Goal: Task Accomplishment & Management: Manage account settings

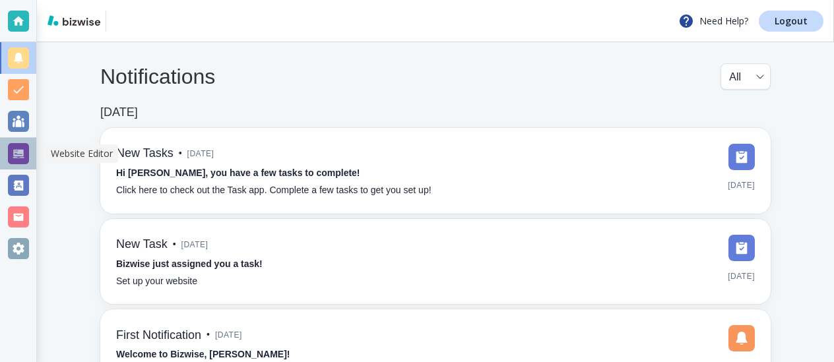
click at [5, 149] on div at bounding box center [18, 154] width 36 height 32
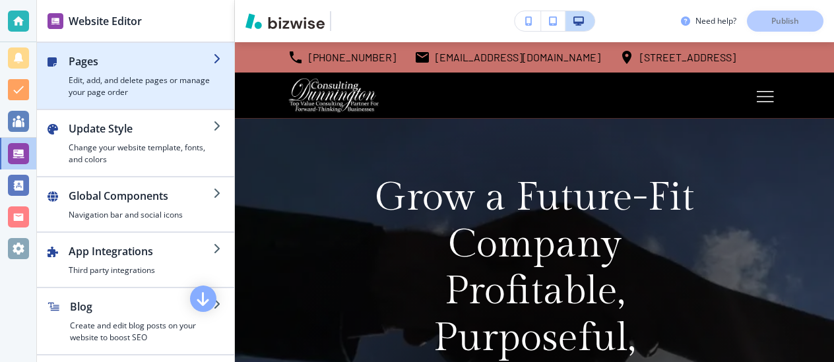
click at [107, 48] on div "button" at bounding box center [135, 48] width 197 height 11
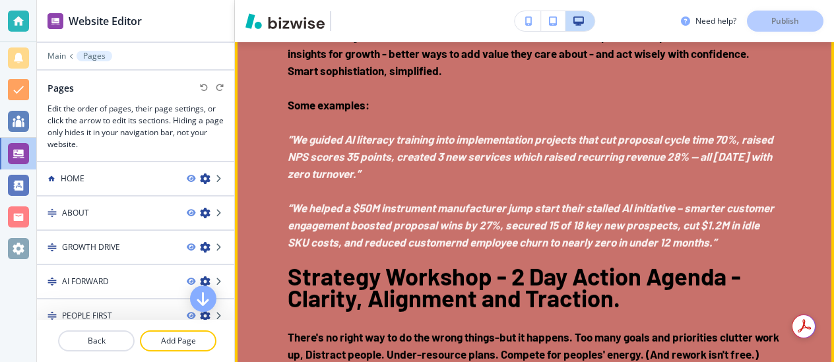
scroll to position [2242, 0]
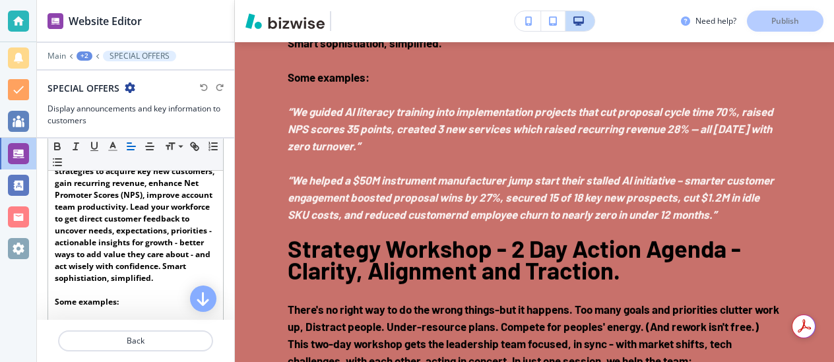
scroll to position [334, 0]
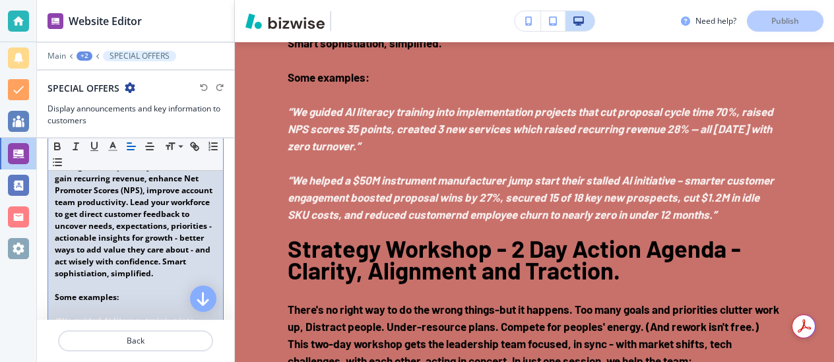
click at [177, 279] on strong "Design and guide AI -enabled strategies to acquire key new customers, gain recu…" at bounding box center [136, 214] width 162 height 130
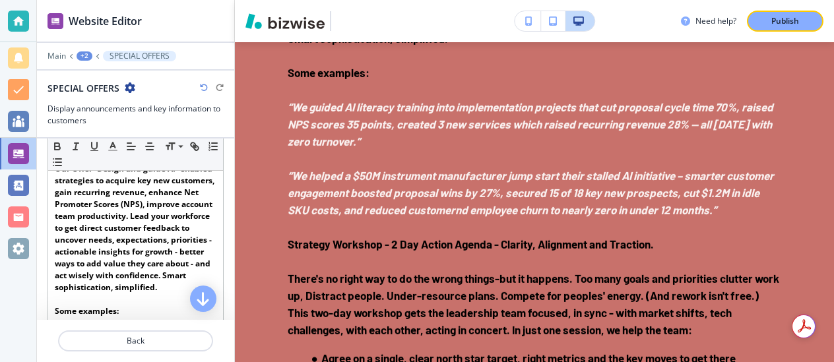
scroll to position [297, 0]
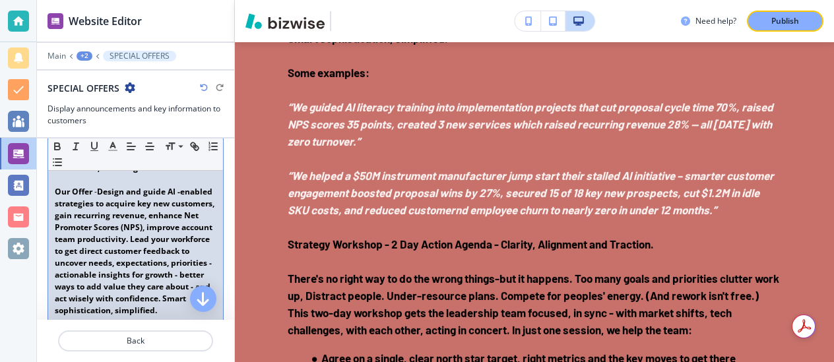
click at [179, 203] on strong "Design and guide AI -enabled strategies to acquire key new customers, gain recu…" at bounding box center [136, 251] width 162 height 130
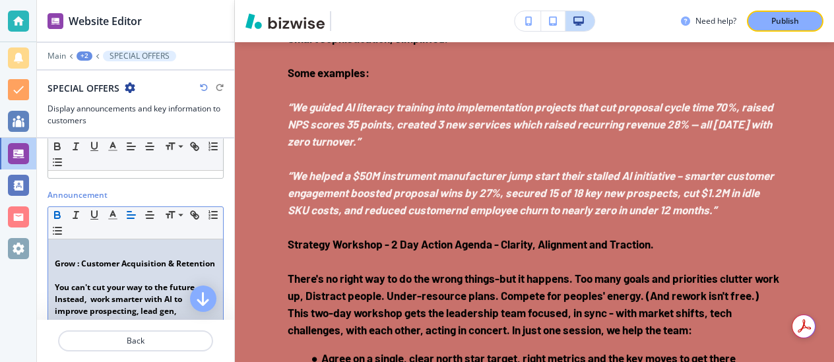
scroll to position [142, 0]
drag, startPoint x: 55, startPoint y: 266, endPoint x: 100, endPoint y: 271, distance: 45.2
click at [100, 269] on p "Grow : Customer Acquisition & Retention" at bounding box center [136, 263] width 162 height 12
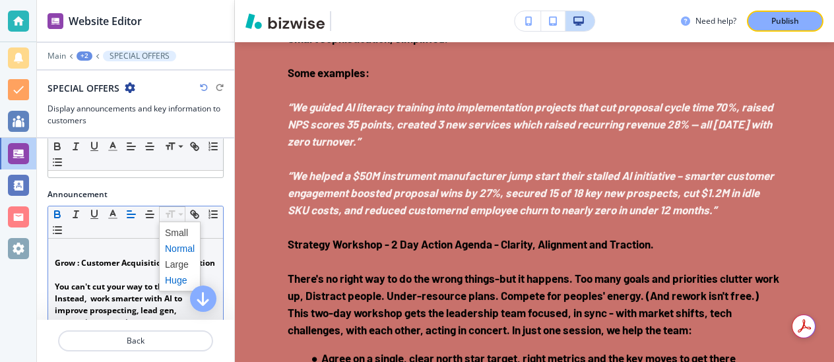
click at [172, 276] on span at bounding box center [180, 280] width 30 height 16
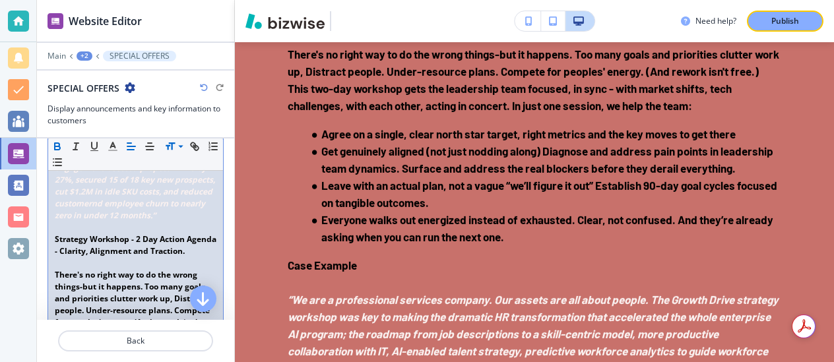
scroll to position [672, 0]
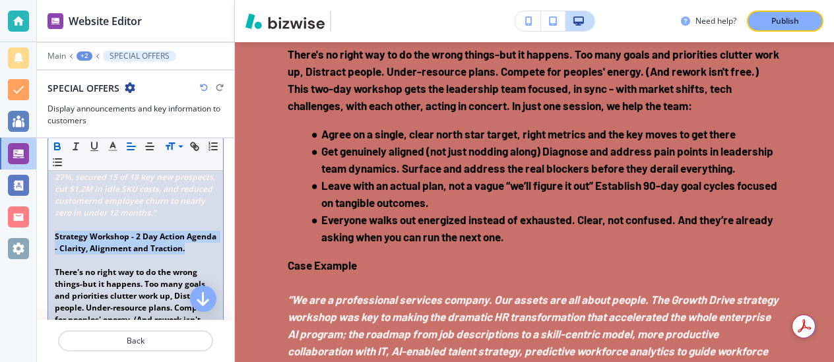
drag, startPoint x: 55, startPoint y: 263, endPoint x: 96, endPoint y: 284, distance: 46.6
click at [96, 255] on p "Strategy Workshop - 2 Day Action Agenda - Clarity, Alignment and Traction." at bounding box center [136, 243] width 162 height 24
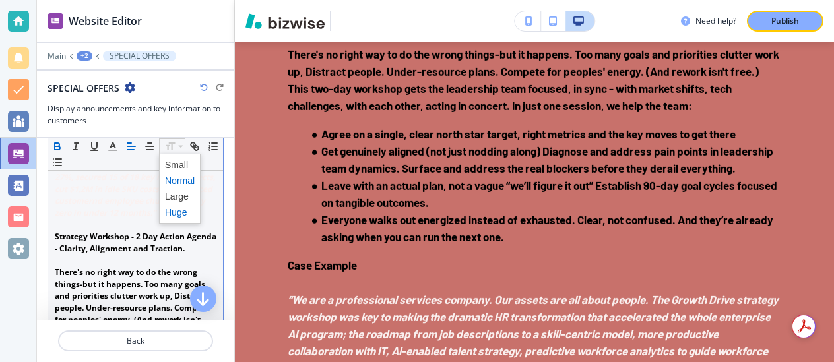
click at [174, 212] on span at bounding box center [180, 212] width 30 height 16
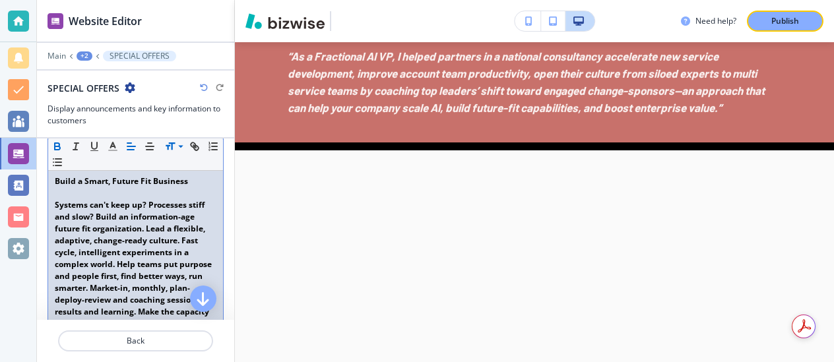
scroll to position [1222, 0]
drag, startPoint x: 55, startPoint y: 216, endPoint x: 186, endPoint y: 217, distance: 130.6
click at [186, 187] on strong "Build a Smart, Future Fit Business" at bounding box center [121, 181] width 133 height 11
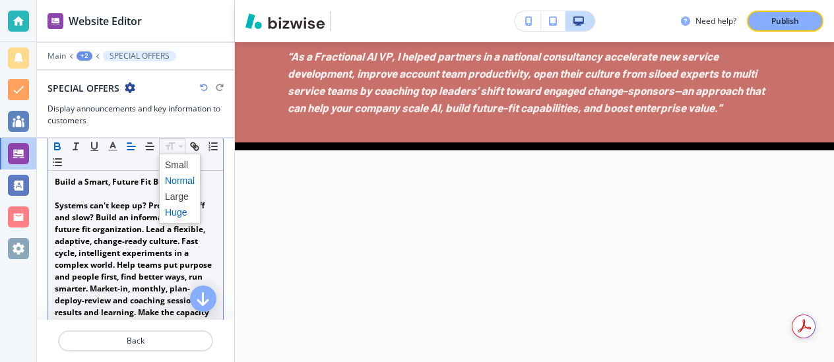
click at [178, 210] on span at bounding box center [180, 212] width 30 height 16
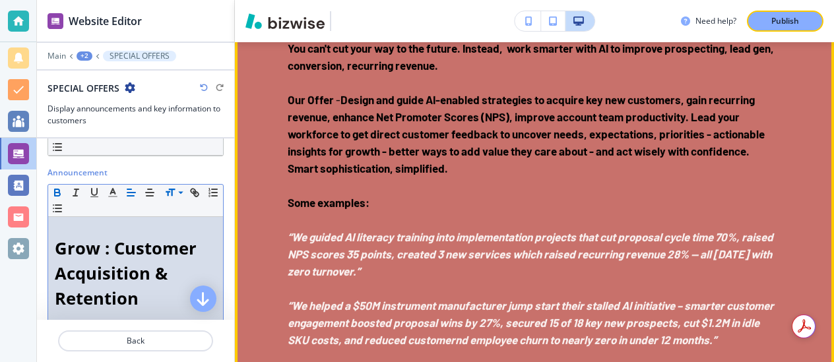
scroll to position [2147, 0]
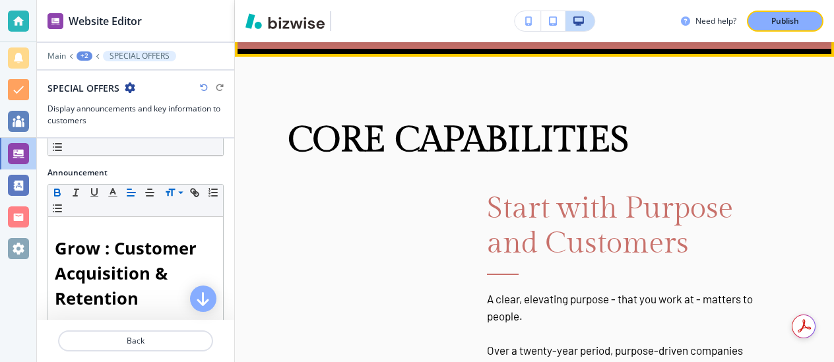
scroll to position [3190, 0]
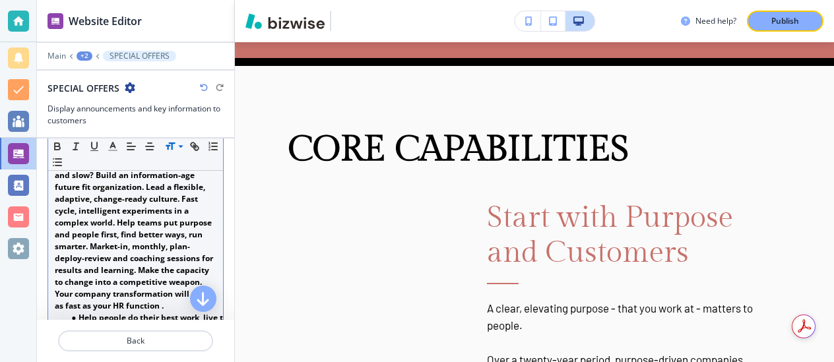
scroll to position [1328, 0]
click at [143, 198] on strong "Systems can't keep up? Processes stiff and slow? Build an information-age futur…" at bounding box center [135, 234] width 160 height 154
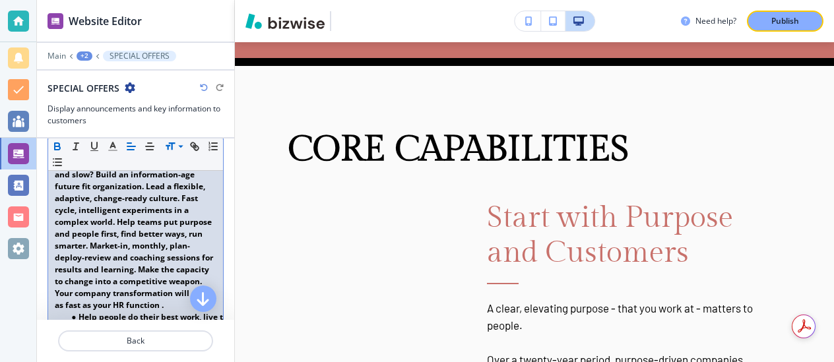
click at [201, 211] on strong "Systems can't keep up? Processes stiff and slow? Build an information-age futur…" at bounding box center [135, 234] width 160 height 154
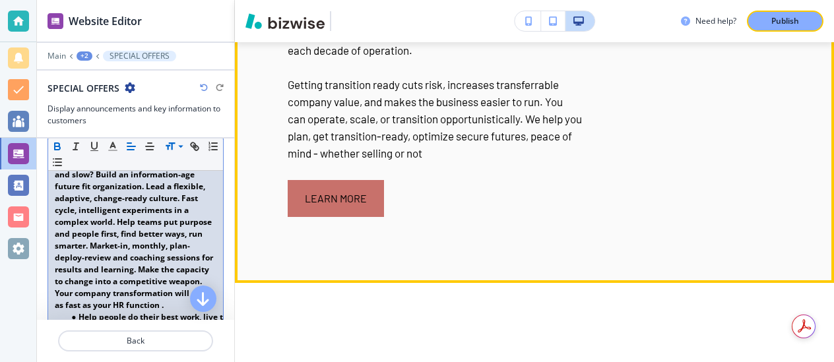
scroll to position [4351, 0]
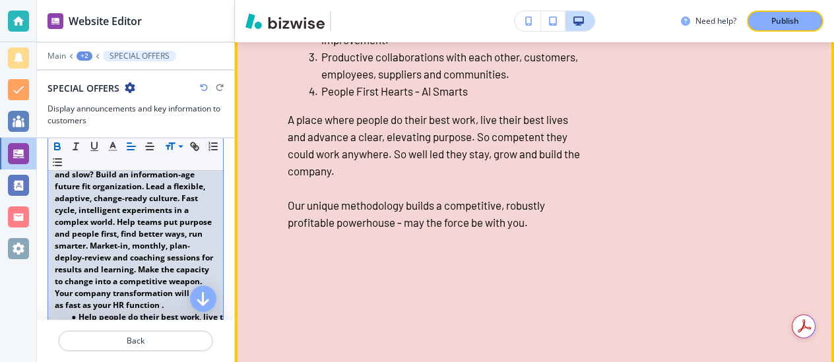
click at [256, 199] on div "People-First, AI-Enabled Culture Building: Make your workforce a competitive po…" at bounding box center [417, -1] width 332 height 531
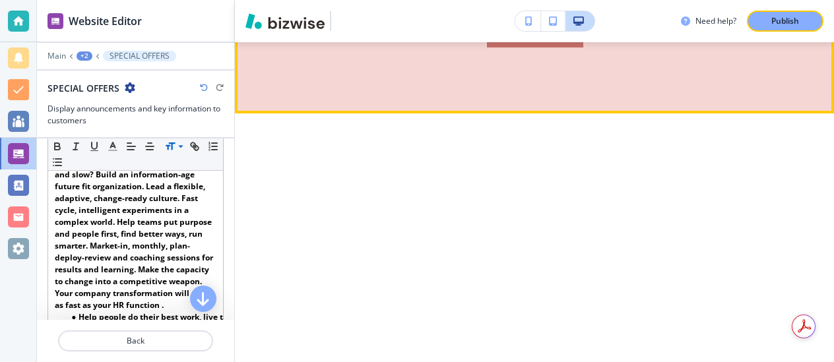
scroll to position [6192, 0]
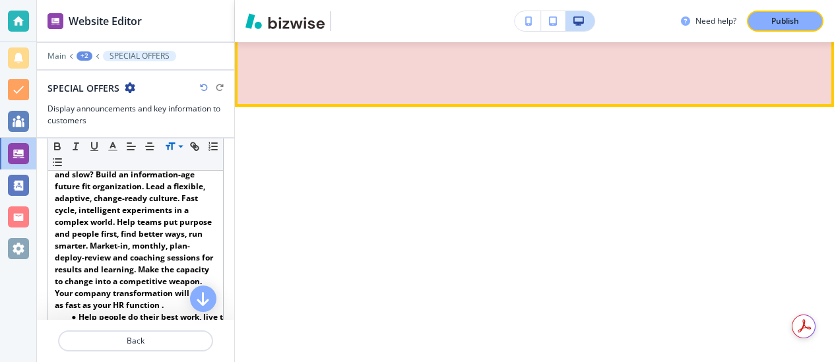
click at [526, 41] on link "Learn More" at bounding box center [535, 22] width 96 height 37
